Goal: Task Accomplishment & Management: Use online tool/utility

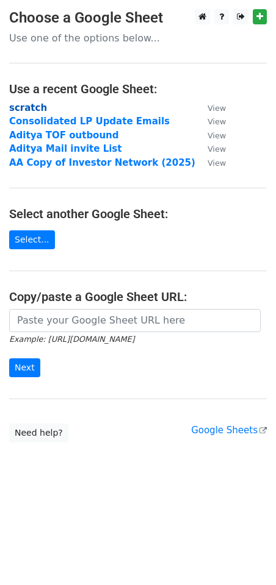
click at [34, 107] on strong "scratch" at bounding box center [28, 107] width 38 height 11
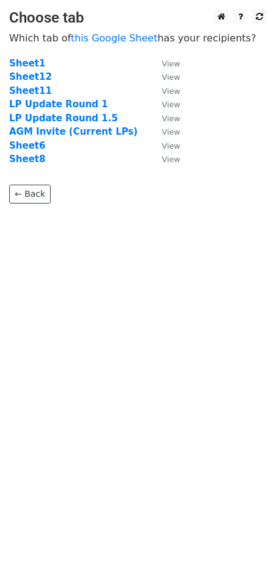
click at [26, 70] on td "Sheet12" at bounding box center [79, 77] width 140 height 14
click at [24, 76] on strong "Sheet12" at bounding box center [30, 76] width 43 height 11
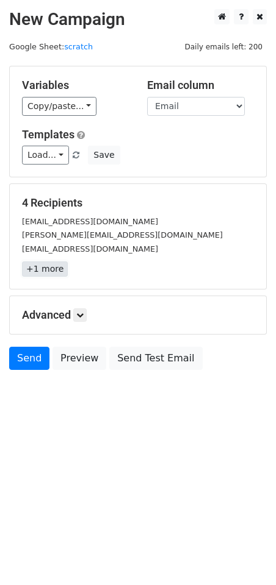
click at [58, 266] on link "+1 more" at bounding box center [45, 269] width 46 height 15
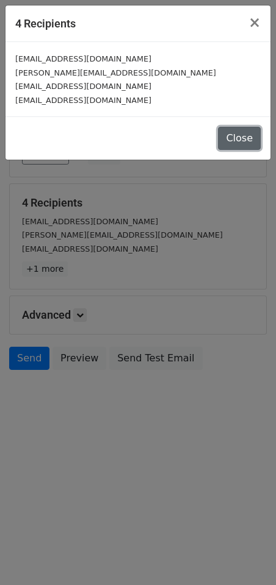
click at [252, 140] on button "Close" at bounding box center [239, 138] width 43 height 23
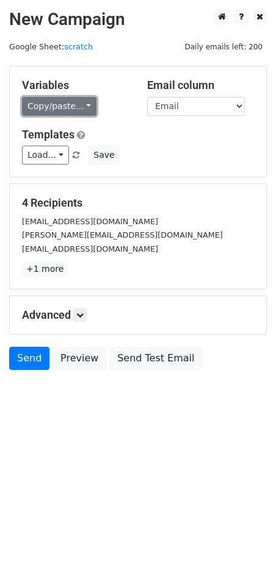
click at [84, 108] on link "Copy/paste..." at bounding box center [59, 106] width 74 height 19
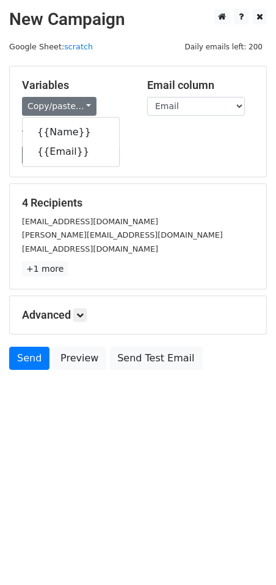
drag, startPoint x: 241, startPoint y: 150, endPoint x: 254, endPoint y: 143, distance: 13.9
click at [254, 144] on div "Templates Load... No templates saved Save" at bounding box center [138, 146] width 250 height 37
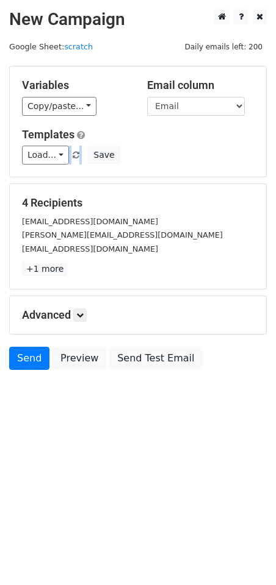
click at [166, 151] on div "Load... No templates saved Save" at bounding box center [138, 155] width 250 height 19
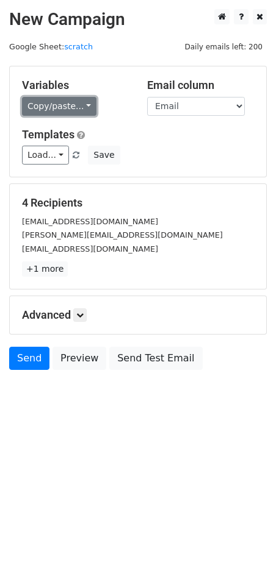
click at [79, 109] on link "Copy/paste..." at bounding box center [59, 106] width 74 height 19
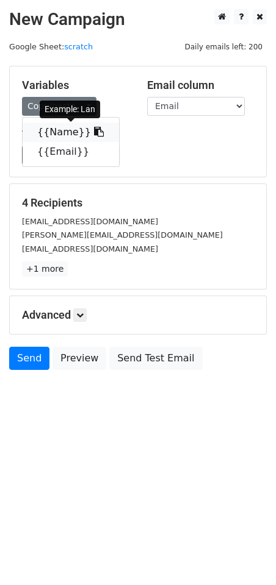
click at [62, 134] on link "{{Name}}" at bounding box center [71, 133] width 96 height 20
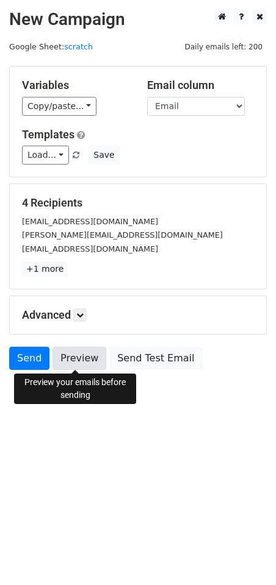
click at [79, 366] on link "Preview" at bounding box center [79, 358] width 54 height 23
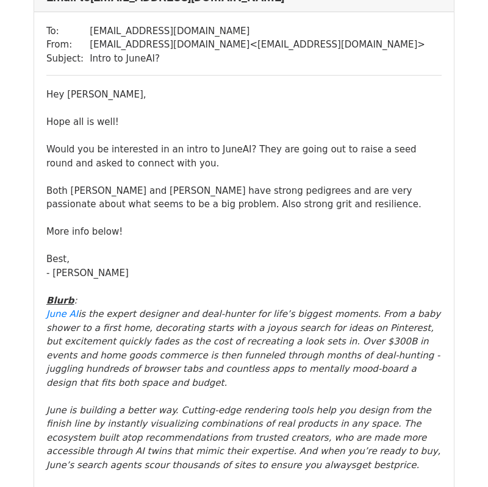
scroll to position [107, 0]
